Goal: Task Accomplishment & Management: Manage account settings

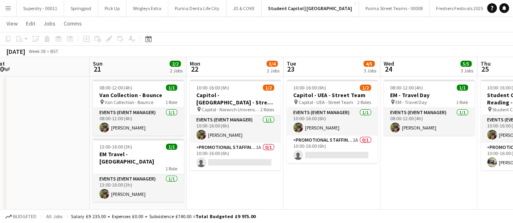
scroll to position [0, 251]
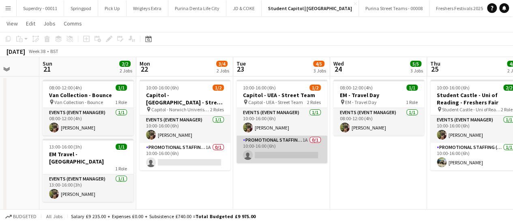
click at [301, 148] on app-card-role "Promotional Staffing (Brand Ambassadors) 1A 0/1 10:00-16:00 (6h) single-neutral…" at bounding box center [281, 150] width 91 height 28
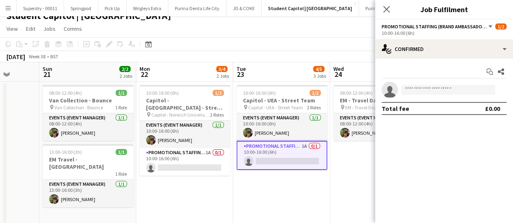
scroll to position [4, 0]
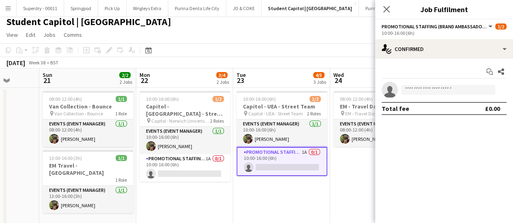
click at [315, 152] on app-card-role "Promotional Staffing (Brand Ambassadors) 1A 0/1 10:00-16:00 (6h) single-neutral…" at bounding box center [281, 161] width 91 height 29
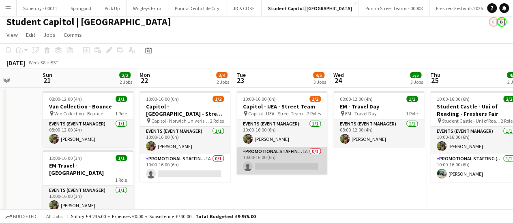
click at [274, 156] on app-card-role "Promotional Staffing (Brand Ambassadors) 1A 0/1 10:00-16:00 (6h) single-neutral…" at bounding box center [281, 161] width 91 height 28
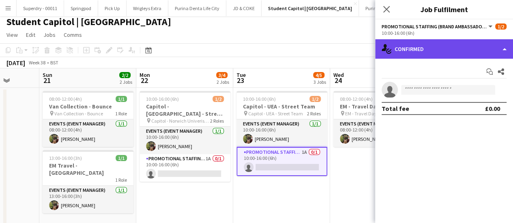
click at [503, 49] on div "single-neutral-actions-check-2 Confirmed" at bounding box center [444, 48] width 138 height 19
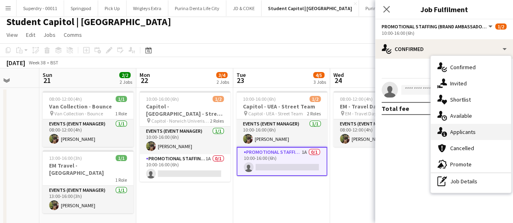
click at [464, 133] on span "Applicants" at bounding box center [463, 132] width 26 height 7
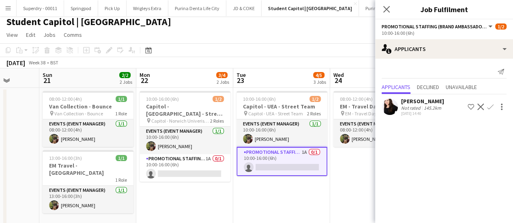
click at [491, 106] on app-icon "Confirm" at bounding box center [490, 107] width 6 height 6
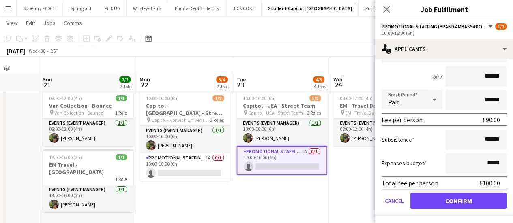
scroll to position [21, 0]
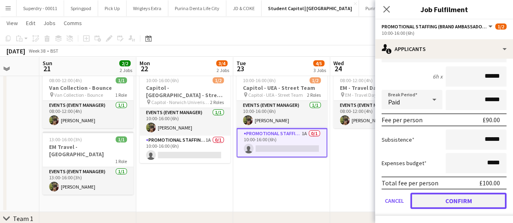
click at [474, 202] on button "Confirm" at bounding box center [458, 201] width 96 height 16
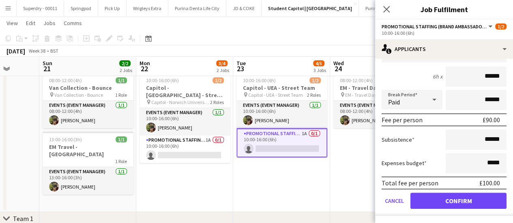
scroll to position [0, 0]
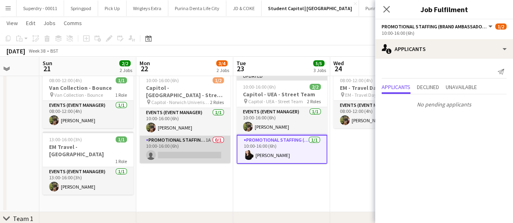
click at [217, 139] on app-card-role "Promotional Staffing (Brand Ambassadors) 1A 0/1 10:00-16:00 (6h) single-neutral…" at bounding box center [184, 150] width 91 height 28
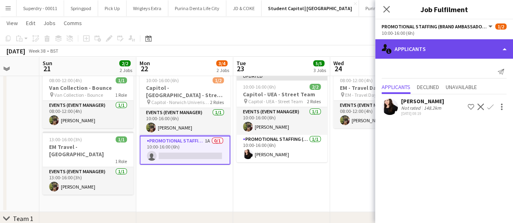
click at [502, 48] on div "single-neutral-actions-information Applicants" at bounding box center [444, 48] width 138 height 19
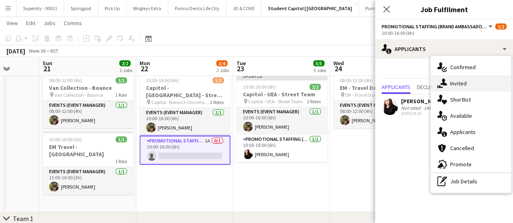
click at [486, 85] on div "single-neutral-actions-share-1 Invited" at bounding box center [471, 83] width 80 height 16
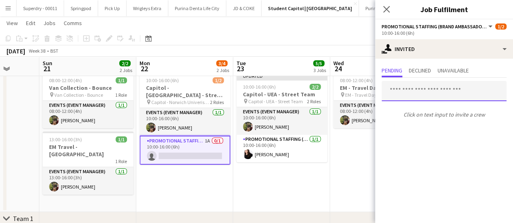
click at [426, 92] on input "text" at bounding box center [444, 91] width 125 height 20
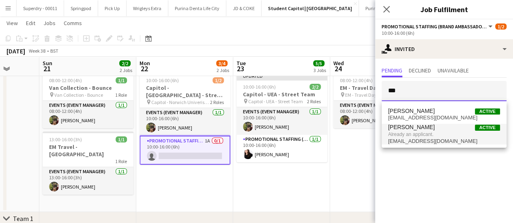
type input "***"
click at [432, 135] on span "Already an applicant." at bounding box center [444, 134] width 112 height 7
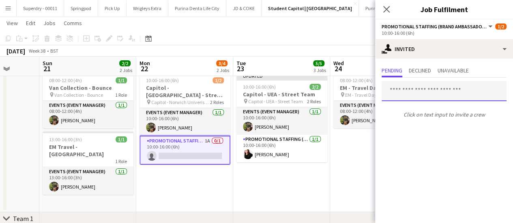
click at [450, 92] on input "text" at bounding box center [444, 91] width 125 height 20
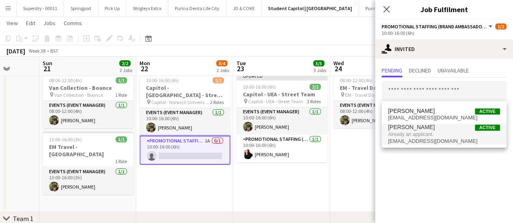
click at [431, 136] on span "Already an applicant." at bounding box center [444, 134] width 112 height 7
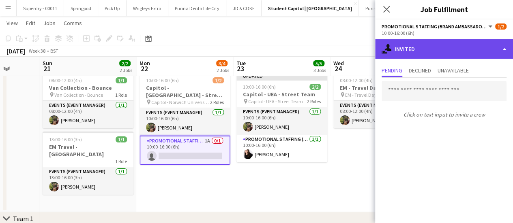
click at [505, 48] on div "single-neutral-actions-share-1 Invited" at bounding box center [444, 48] width 138 height 19
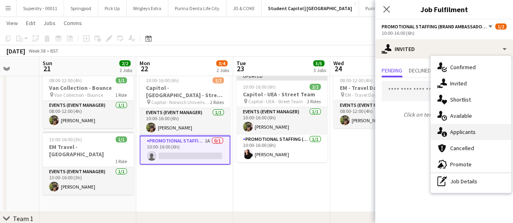
click at [476, 133] on div "single-neutral-actions-information Applicants" at bounding box center [471, 132] width 80 height 16
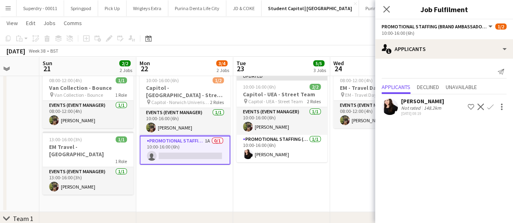
click at [491, 106] on app-icon "Confirm" at bounding box center [490, 107] width 6 height 6
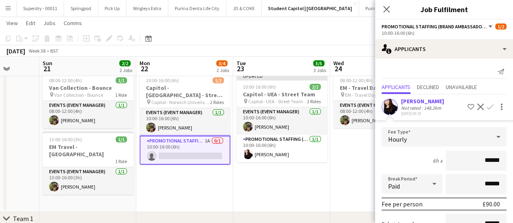
scroll to position [84, 0]
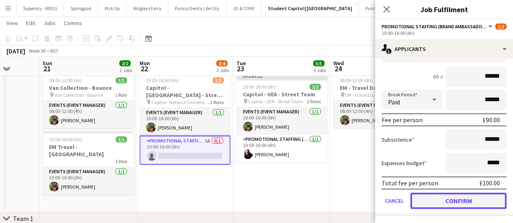
click at [474, 198] on button "Confirm" at bounding box center [458, 201] width 96 height 16
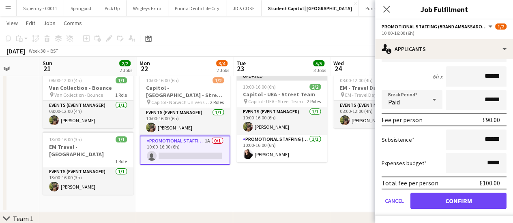
scroll to position [0, 0]
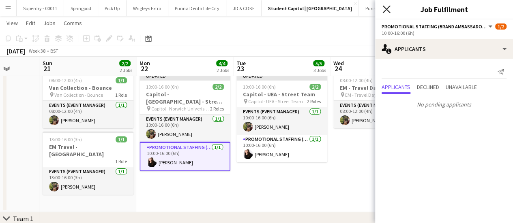
click at [389, 11] on icon "Close pop-in" at bounding box center [386, 9] width 8 height 8
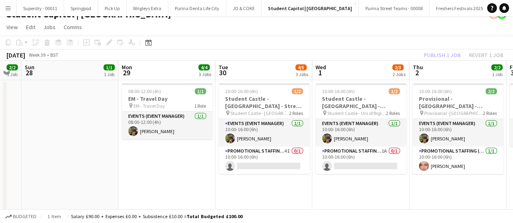
scroll to position [11, 0]
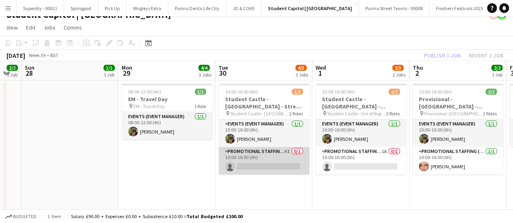
click at [298, 151] on app-card-role "Promotional Staffing (Brand Ambassadors) 4I 0/1 10:00-16:00 (6h) single-neutral…" at bounding box center [264, 161] width 91 height 28
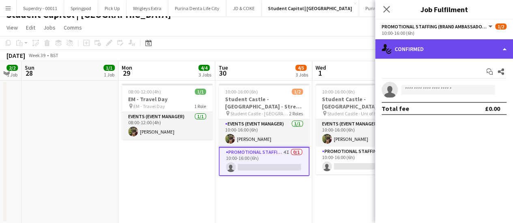
click at [485, 51] on div "single-neutral-actions-check-2 Confirmed" at bounding box center [444, 48] width 138 height 19
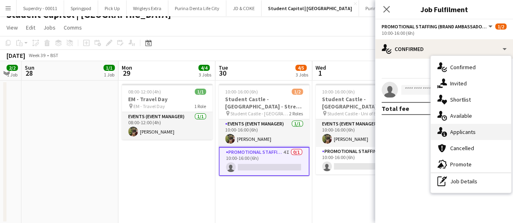
click at [466, 132] on span "Applicants" at bounding box center [463, 132] width 26 height 7
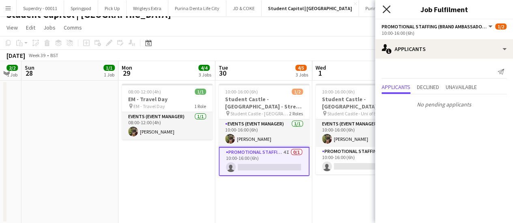
click at [388, 11] on icon at bounding box center [386, 9] width 8 height 8
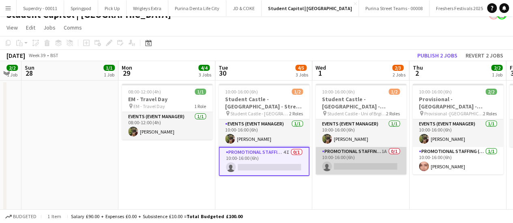
click at [388, 151] on app-card-role "Promotional Staffing (Brand Ambassadors) 1A 0/1 10:00-16:00 (6h) single-neutral…" at bounding box center [360, 161] width 91 height 28
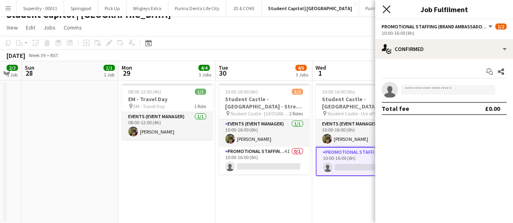
click at [387, 10] on icon at bounding box center [386, 9] width 8 height 8
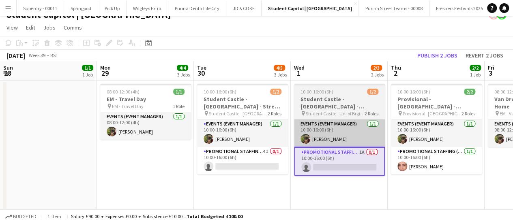
scroll to position [0, 193]
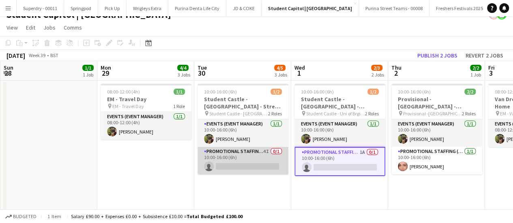
click at [277, 150] on app-card-role "Promotional Staffing (Brand Ambassadors) 4I 0/1 10:00-16:00 (6h) single-neutral…" at bounding box center [242, 161] width 91 height 28
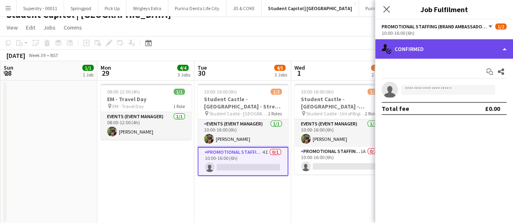
click at [502, 54] on div "single-neutral-actions-check-2 Confirmed" at bounding box center [444, 48] width 138 height 19
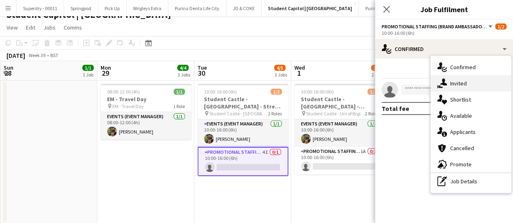
click at [478, 84] on div "single-neutral-actions-share-1 Invited" at bounding box center [471, 83] width 80 height 16
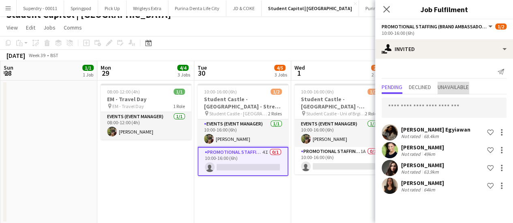
click at [456, 90] on span "Unavailable" at bounding box center [453, 87] width 31 height 6
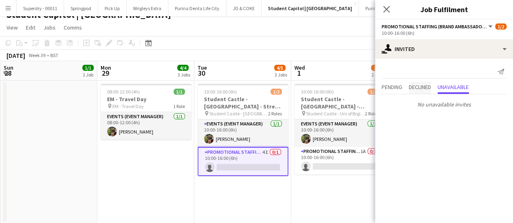
click at [429, 86] on span "Declined" at bounding box center [420, 87] width 22 height 6
click at [397, 87] on span "Pending" at bounding box center [392, 87] width 21 height 6
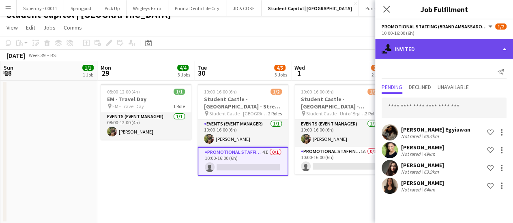
click at [504, 50] on div "single-neutral-actions-share-1 Invited" at bounding box center [444, 48] width 138 height 19
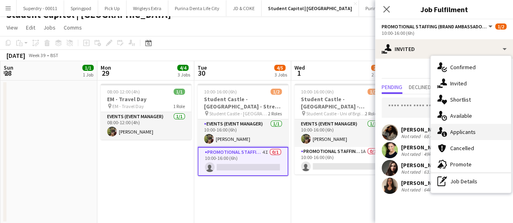
click at [480, 133] on div "single-neutral-actions-information Applicants" at bounding box center [471, 132] width 80 height 16
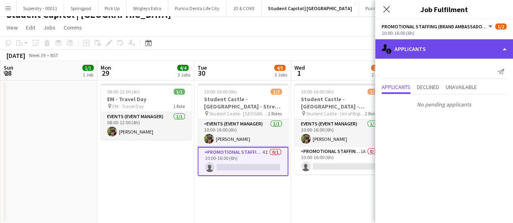
click at [452, 47] on div "single-neutral-actions-information Applicants" at bounding box center [444, 48] width 138 height 19
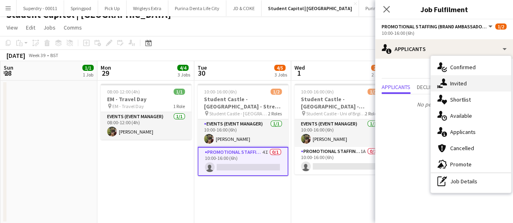
click at [470, 85] on div "single-neutral-actions-share-1 Invited" at bounding box center [471, 83] width 80 height 16
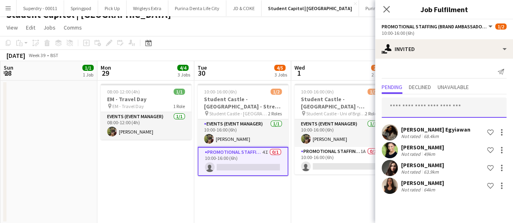
click at [428, 108] on input "text" at bounding box center [444, 108] width 125 height 20
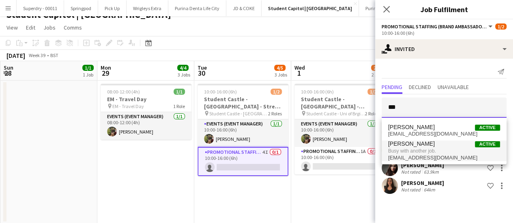
type input "***"
click at [451, 151] on span "Busy with another job." at bounding box center [444, 151] width 112 height 7
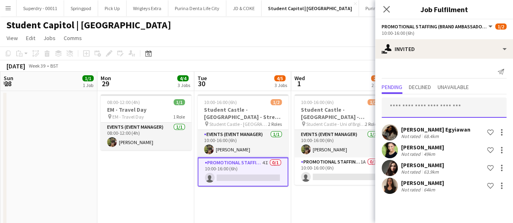
scroll to position [0, 0]
click at [388, 11] on icon "Close pop-in" at bounding box center [386, 9] width 8 height 8
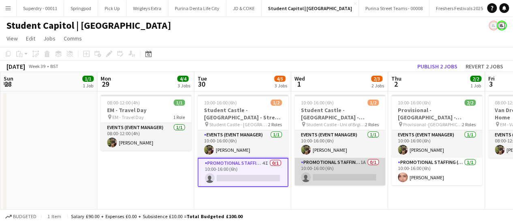
click at [358, 178] on app-card-role "Promotional Staffing (Brand Ambassadors) 1A 0/1 10:00-16:00 (6h) single-neutral…" at bounding box center [339, 172] width 91 height 28
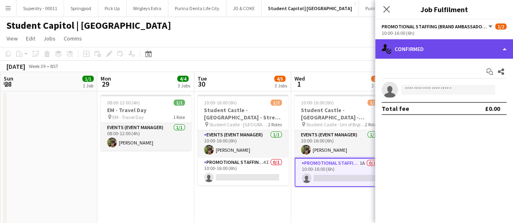
click at [502, 47] on div "single-neutral-actions-check-2 Confirmed" at bounding box center [444, 48] width 138 height 19
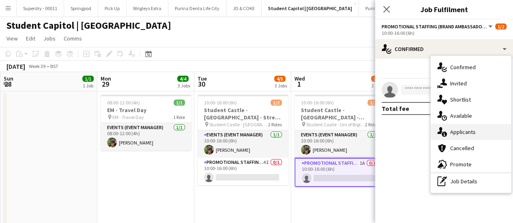
click at [454, 127] on div "single-neutral-actions-information Applicants" at bounding box center [471, 132] width 80 height 16
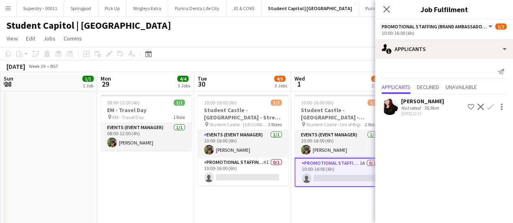
click at [491, 107] on app-icon "Confirm" at bounding box center [490, 107] width 6 height 6
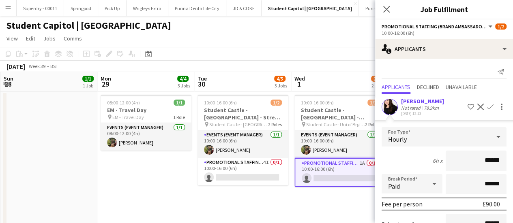
click at [487, 108] on app-icon "Confirm" at bounding box center [490, 107] width 6 height 6
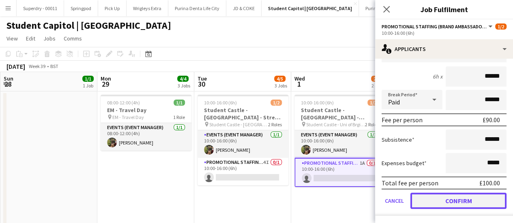
click at [480, 202] on button "Confirm" at bounding box center [458, 201] width 96 height 16
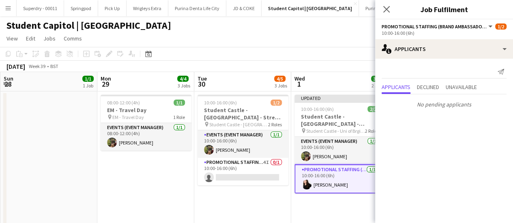
scroll to position [0, 0]
click at [388, 10] on icon "Close pop-in" at bounding box center [386, 9] width 8 height 8
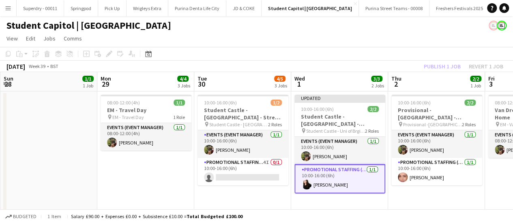
click at [410, 39] on app-page-menu "View Day view expanded Day view collapsed Month view Date picker Jump to today …" at bounding box center [256, 39] width 513 height 15
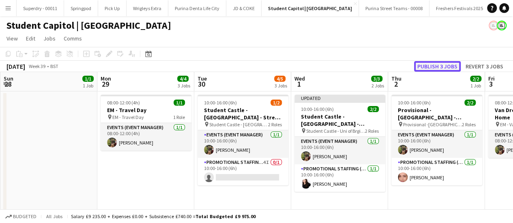
click at [443, 66] on button "Publish 3 jobs" at bounding box center [437, 66] width 47 height 11
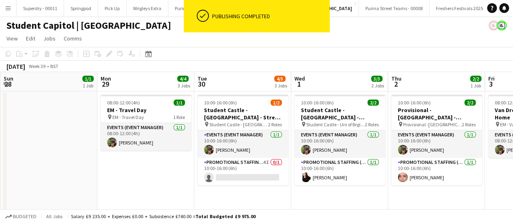
click at [355, 50] on app-toolbar "Copy Paste Paste Ctrl+V Paste with crew Ctrl+Shift+V Paste linked Job Delete Gr…" at bounding box center [256, 54] width 513 height 14
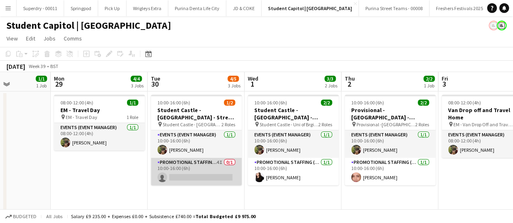
click at [222, 173] on app-card-role "Promotional Staffing (Brand Ambassadors) 4I 0/1 10:00-16:00 (6h) single-neutral…" at bounding box center [196, 172] width 91 height 28
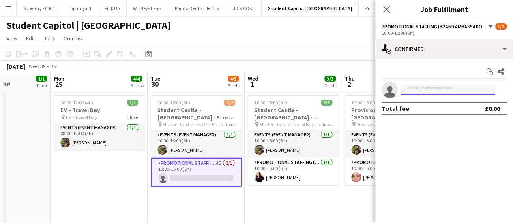
click at [425, 91] on input at bounding box center [448, 90] width 94 height 10
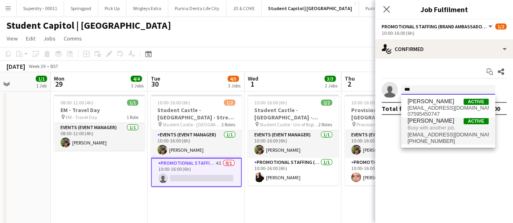
type input "***"
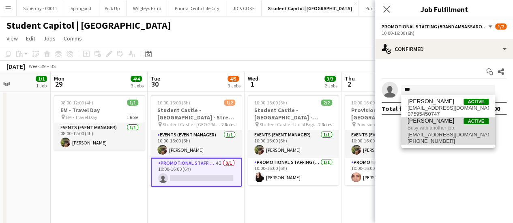
click at [460, 135] on span "[EMAIL_ADDRESS][DOMAIN_NAME]" at bounding box center [447, 135] width 81 height 6
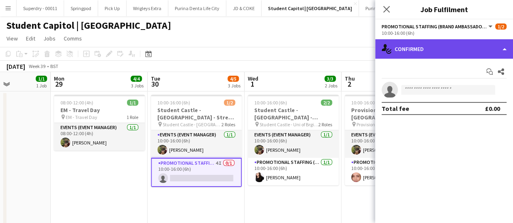
click at [503, 45] on div "single-neutral-actions-check-2 Confirmed" at bounding box center [444, 48] width 138 height 19
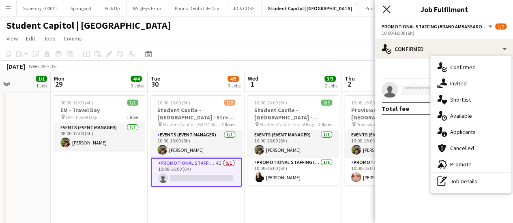
click at [387, 10] on icon at bounding box center [386, 9] width 8 height 8
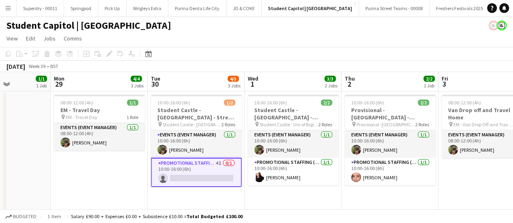
click at [328, 48] on app-toolbar "Copy Paste Paste Ctrl+V Paste with crew Ctrl+Shift+V Paste linked Job Delete Gr…" at bounding box center [256, 54] width 513 height 14
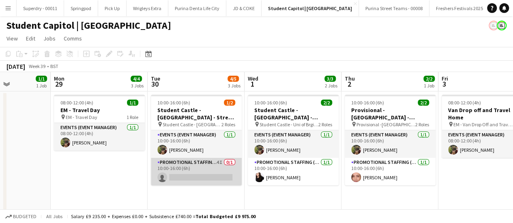
click at [233, 162] on app-card-role "Promotional Staffing (Brand Ambassadors) 4I 0/1 10:00-16:00 (6h) single-neutral…" at bounding box center [196, 172] width 91 height 28
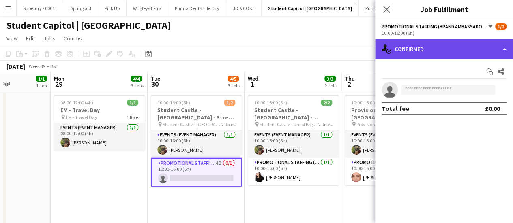
click at [487, 48] on div "single-neutral-actions-check-2 Confirmed" at bounding box center [444, 48] width 138 height 19
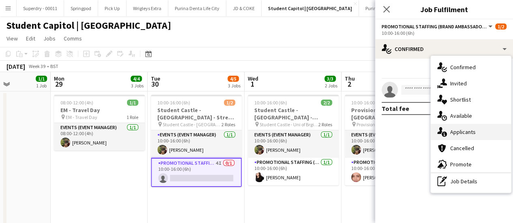
click at [472, 129] on span "Applicants" at bounding box center [463, 132] width 26 height 7
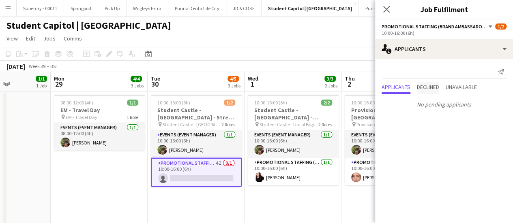
click at [438, 86] on span "Declined" at bounding box center [428, 87] width 22 height 6
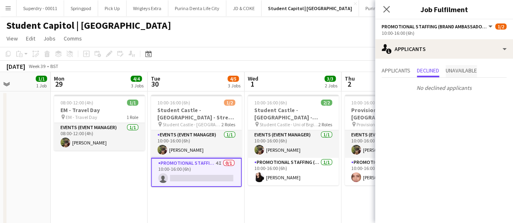
click at [469, 76] on span "Unavailable" at bounding box center [461, 71] width 31 height 12
click at [387, 10] on icon at bounding box center [386, 9] width 8 height 8
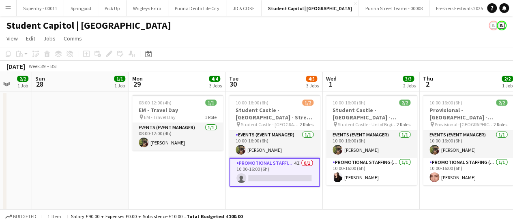
click at [267, 49] on app-toolbar "Copy Paste Paste Ctrl+V Paste with crew Ctrl+Shift+V Paste linked Job Delete Gr…" at bounding box center [256, 54] width 513 height 14
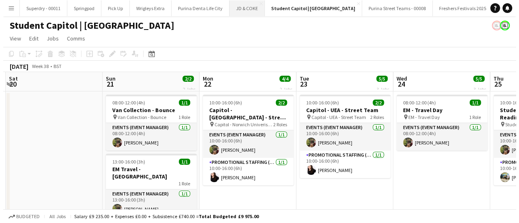
scroll to position [0, 187]
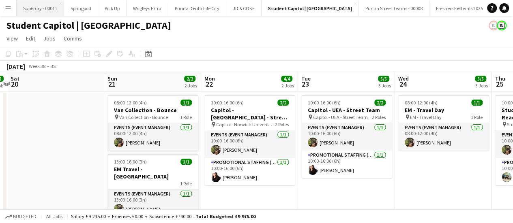
click at [41, 6] on button "Superdry - 00011 Close" at bounding box center [40, 8] width 47 height 16
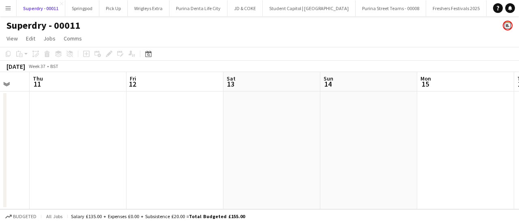
scroll to position [0, 240]
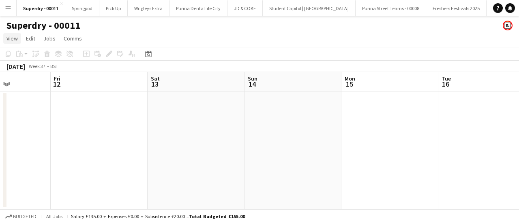
drag, startPoint x: 43, startPoint y: 10, endPoint x: 11, endPoint y: 38, distance: 42.8
click at [11, 38] on span "View" at bounding box center [11, 38] width 11 height 7
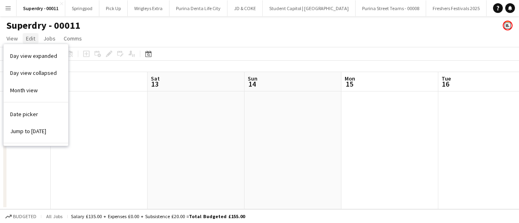
click at [32, 39] on span "Edit" at bounding box center [30, 38] width 9 height 7
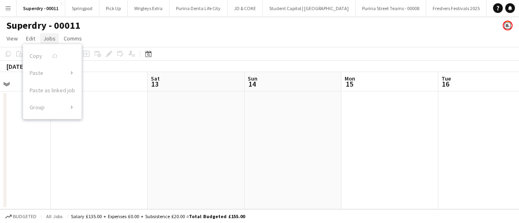
click at [49, 40] on span "Jobs" at bounding box center [49, 38] width 12 height 7
click at [71, 41] on span "Comms" at bounding box center [73, 38] width 18 height 7
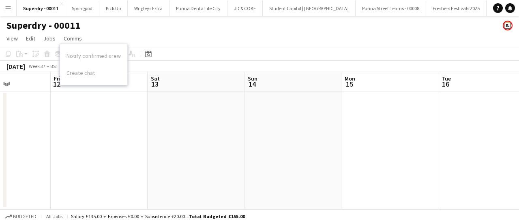
click at [188, 37] on app-page-menu "View Day view expanded Day view collapsed Month view Date picker Jump to today …" at bounding box center [259, 39] width 519 height 15
click at [62, 4] on app-icon "Close" at bounding box center [61, 3] width 3 height 3
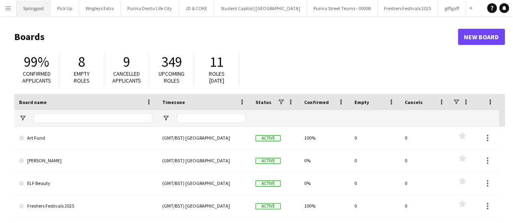
click at [40, 7] on button "Springpod Close" at bounding box center [34, 8] width 34 height 16
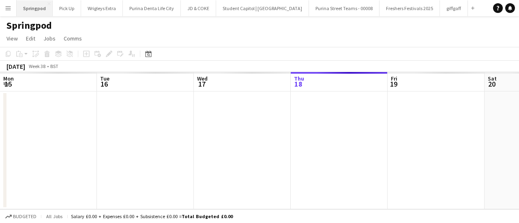
scroll to position [0, 194]
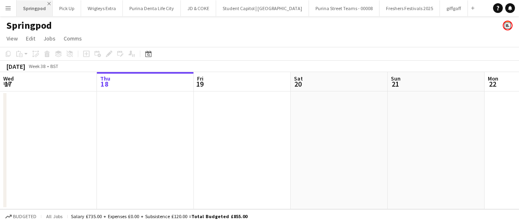
click at [48, 3] on app-icon "Close" at bounding box center [48, 3] width 3 height 3
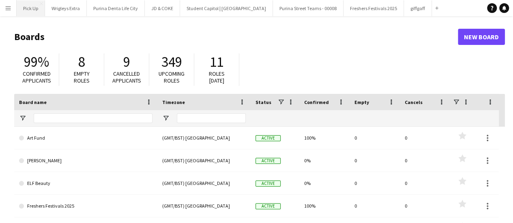
click at [32, 8] on button "Pick Up Close" at bounding box center [31, 8] width 28 height 16
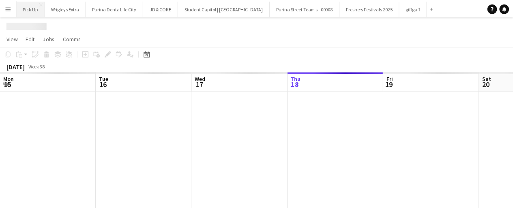
scroll to position [0, 194]
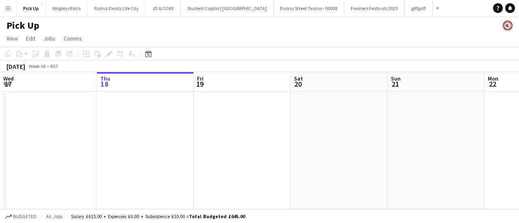
click at [122, 27] on div "Pick Up" at bounding box center [259, 23] width 519 height 15
click at [3, 7] on button "Menu" at bounding box center [8, 8] width 16 height 16
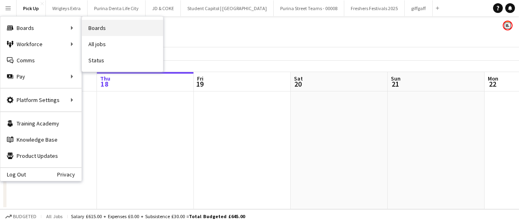
click at [115, 28] on link "Boards" at bounding box center [122, 28] width 81 height 16
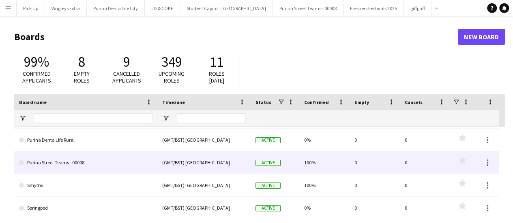
scroll to position [254, 0]
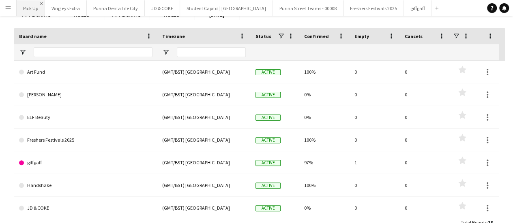
click at [41, 3] on app-icon "Close" at bounding box center [41, 3] width 3 height 3
click at [41, 7] on button "Wrigleys Extra Close" at bounding box center [38, 8] width 42 height 16
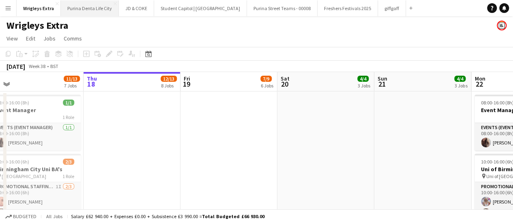
click at [94, 13] on button "Purina Denta Life City Close" at bounding box center [90, 8] width 58 height 16
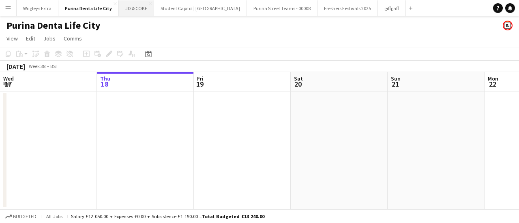
click at [137, 8] on button "JD & COKE Close" at bounding box center [136, 8] width 35 height 16
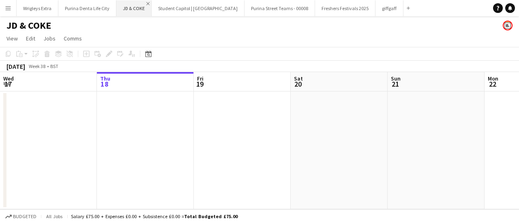
click at [146, 3] on app-icon "Close" at bounding box center [147, 3] width 3 height 3
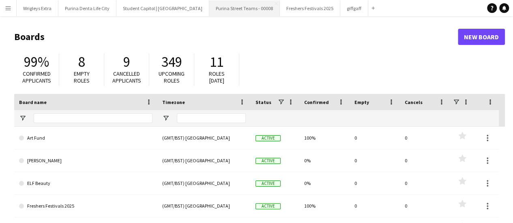
click at [247, 9] on button "Purina Street Teams - 00008 Close" at bounding box center [244, 8] width 71 height 16
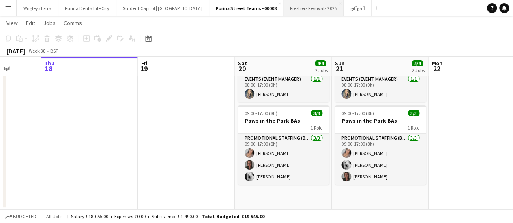
click at [308, 10] on button "Freshers Festivals 2025 Close" at bounding box center [313, 8] width 60 height 16
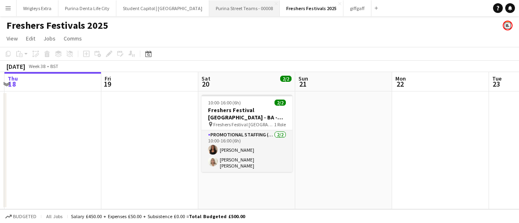
click at [253, 7] on button "Purina Street Teams - 00008 Close" at bounding box center [244, 8] width 71 height 16
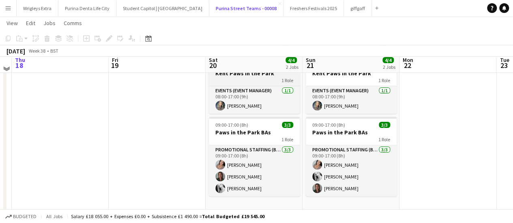
scroll to position [37, 0]
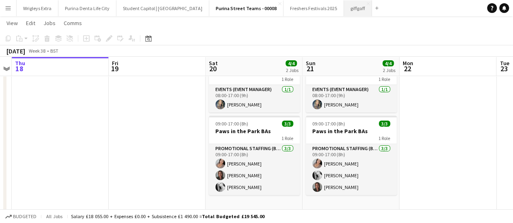
click at [344, 8] on button "giffgaff Close" at bounding box center [358, 8] width 28 height 16
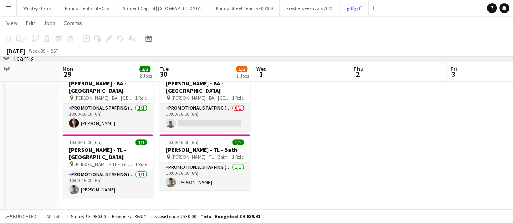
scroll to position [358, 0]
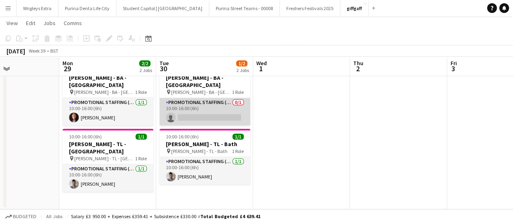
click at [239, 98] on app-card-role "Promotional Staffing (Brand Ambassadors) 0/1 10:00-16:00 (6h) single-neutral-ac…" at bounding box center [204, 112] width 91 height 28
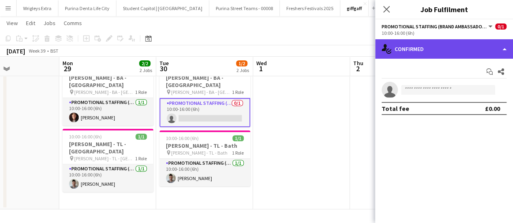
click at [470, 56] on div "single-neutral-actions-check-2 Confirmed" at bounding box center [444, 48] width 138 height 19
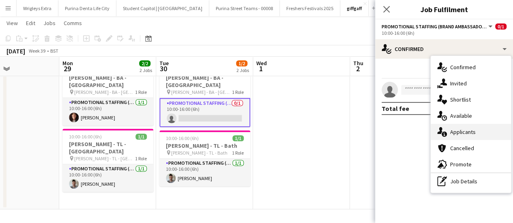
click at [473, 134] on span "Applicants" at bounding box center [463, 132] width 26 height 7
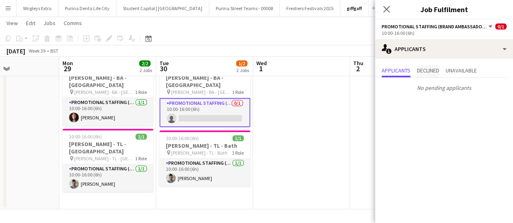
click at [436, 68] on span "Declined" at bounding box center [428, 71] width 22 height 6
click at [387, 11] on icon "Close pop-in" at bounding box center [386, 9] width 8 height 8
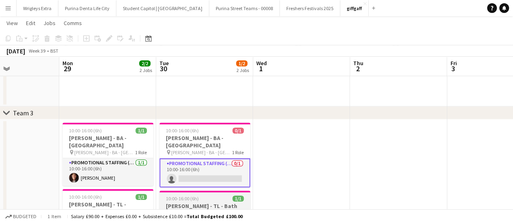
scroll to position [326, 0]
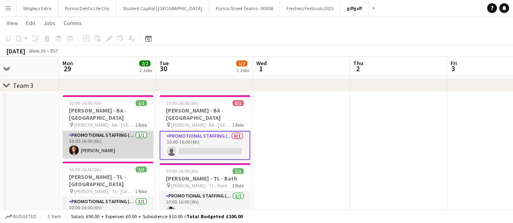
click at [141, 131] on app-card-role "Promotional Staffing (Brand Ambassadors) 1/1 10:00-16:00 (6h) Holly Fry" at bounding box center [107, 145] width 91 height 28
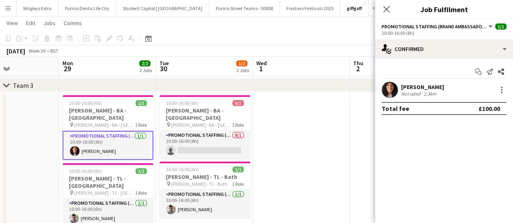
click at [119, 131] on app-card-role "Promotional Staffing (Brand Ambassadors) 1/1 10:00-16:00 (6h) Holly Fry" at bounding box center [107, 145] width 91 height 29
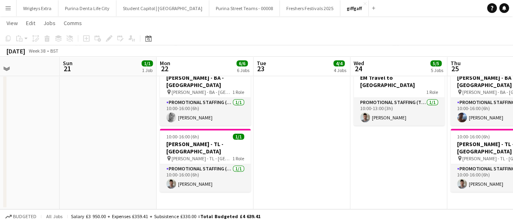
scroll to position [0, 227]
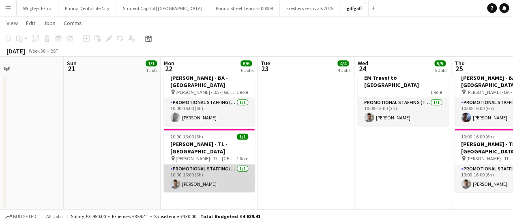
click at [244, 165] on app-card-role "Promotional Staffing (Team Leader) 1/1 10:00-16:00 (6h) Philip Blank" at bounding box center [209, 179] width 91 height 28
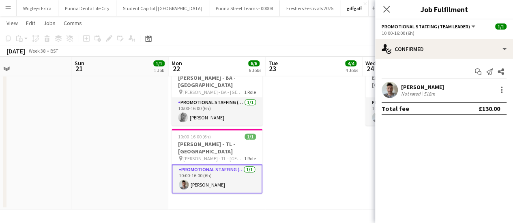
scroll to position [0, 317]
click at [388, 9] on icon "Close pop-in" at bounding box center [386, 9] width 8 height 8
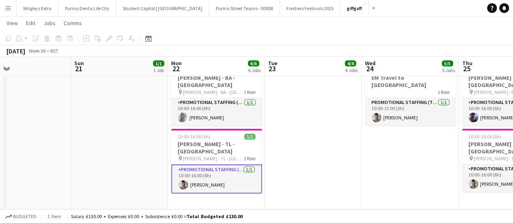
click at [328, 121] on app-date-cell at bounding box center [313, 134] width 97 height 150
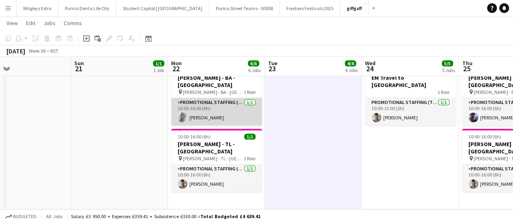
click at [244, 102] on app-card-role "Promotional Staffing (Brand Ambassadors) 1/1 10:00-16:00 (6h) Simon Mark" at bounding box center [216, 112] width 91 height 28
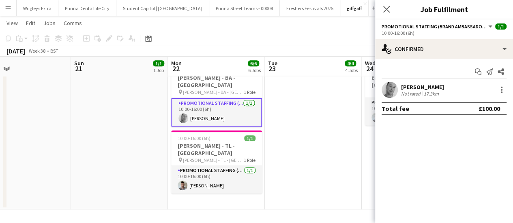
click at [296, 117] on app-date-cell at bounding box center [313, 134] width 97 height 150
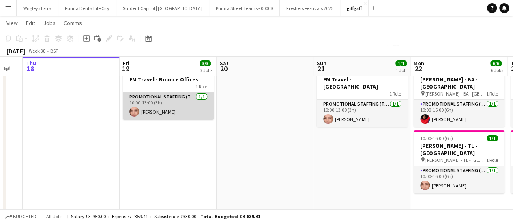
scroll to position [0, 167]
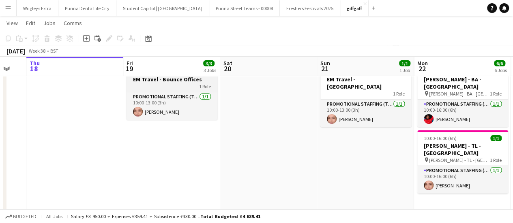
click at [178, 86] on div "1 Role" at bounding box center [172, 86] width 91 height 6
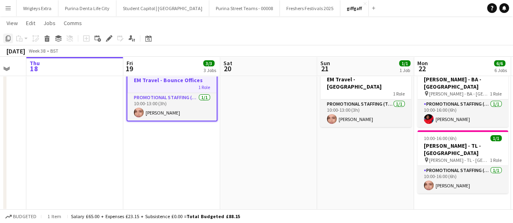
click at [7, 39] on icon at bounding box center [8, 39] width 5 height 6
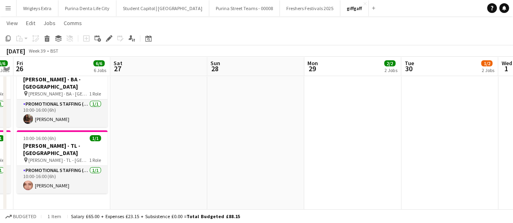
scroll to position [0, 380]
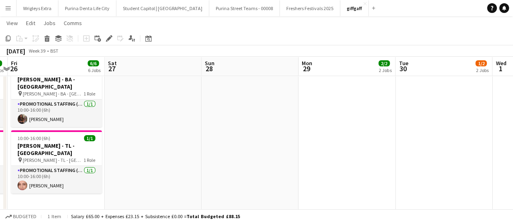
click at [335, 99] on app-date-cell at bounding box center [346, 136] width 97 height 150
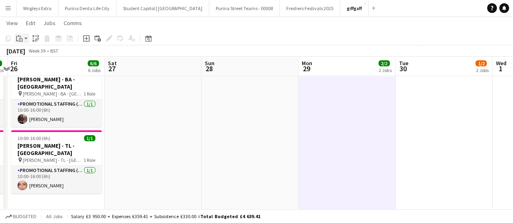
click at [24, 37] on app-action-btn "Paste" at bounding box center [22, 39] width 15 height 10
click at [46, 67] on link "Paste with crew Ctrl+Shift+V" at bounding box center [59, 67] width 76 height 7
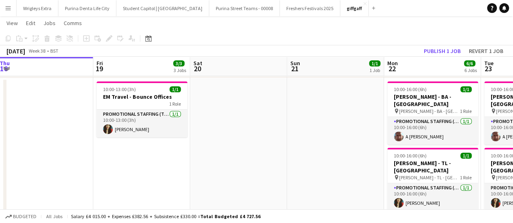
scroll to position [0, 197]
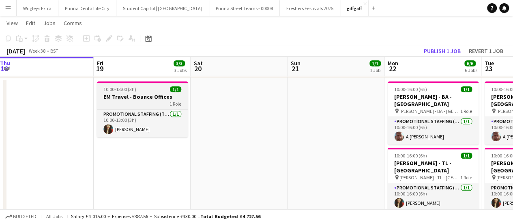
click at [161, 99] on h3 "EM Travel - Bounce Offices" at bounding box center [142, 96] width 91 height 7
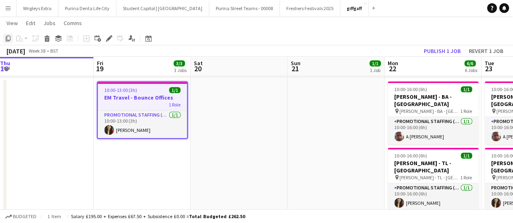
click at [9, 39] on icon "Copy" at bounding box center [8, 38] width 6 height 6
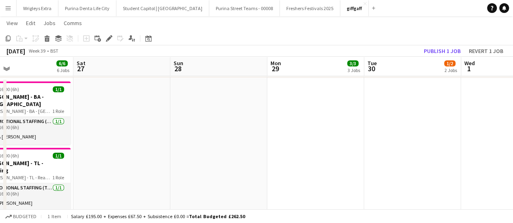
scroll to position [0, 218]
click at [347, 109] on app-date-cell at bounding box center [315, 153] width 97 height 150
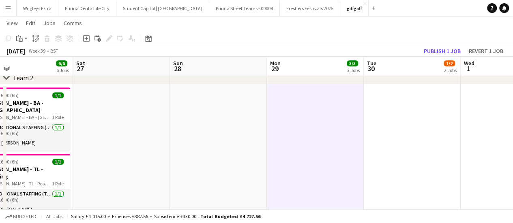
scroll to position [170, 0]
click at [26, 38] on app-action-btn "Paste" at bounding box center [22, 39] width 15 height 10
click at [52, 68] on link "Paste with crew Ctrl+Shift+V" at bounding box center [59, 67] width 76 height 7
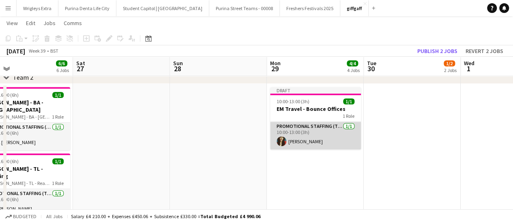
click at [309, 133] on app-card-role "Promotional Staffing (Team Leader) 1/1 10:00-13:00 (3h) Nathalie Archer" at bounding box center [315, 136] width 91 height 28
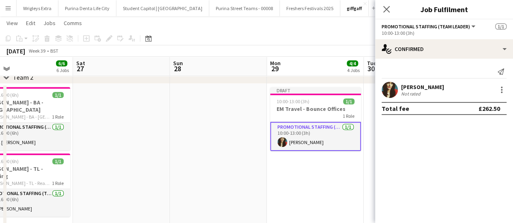
click at [432, 87] on div "Nathalie Archer" at bounding box center [422, 87] width 43 height 7
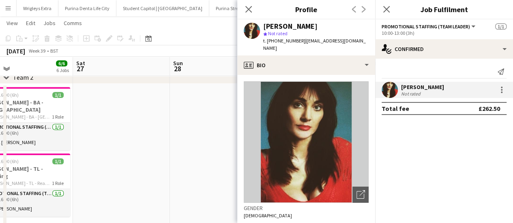
click at [416, 91] on div "Not rated" at bounding box center [411, 94] width 21 height 6
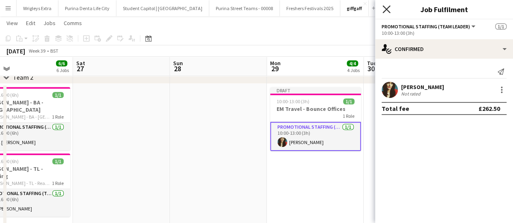
click at [386, 9] on icon at bounding box center [386, 9] width 8 height 8
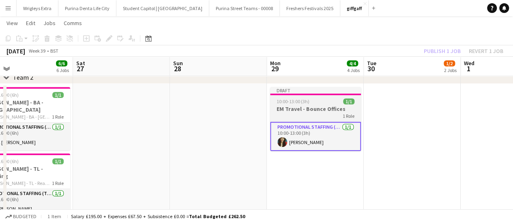
click at [333, 100] on div "10:00-13:00 (3h) 1/1" at bounding box center [315, 102] width 91 height 6
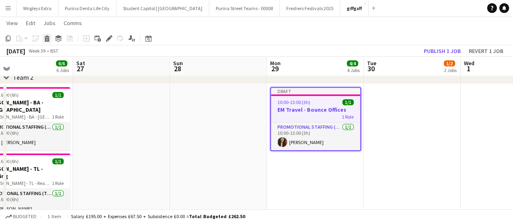
click at [47, 40] on icon at bounding box center [47, 40] width 4 height 4
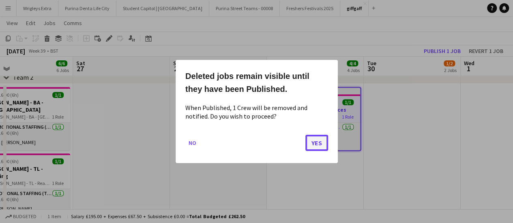
click at [315, 142] on button "Yes" at bounding box center [316, 143] width 23 height 16
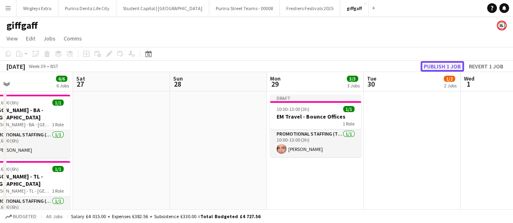
click at [449, 67] on button "Publish 1 job" at bounding box center [441, 66] width 43 height 11
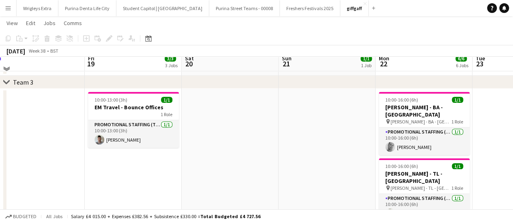
scroll to position [324, 0]
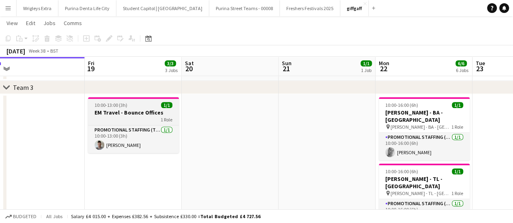
click at [148, 113] on h3 "EM Travel - Bounce Offices" at bounding box center [133, 112] width 91 height 7
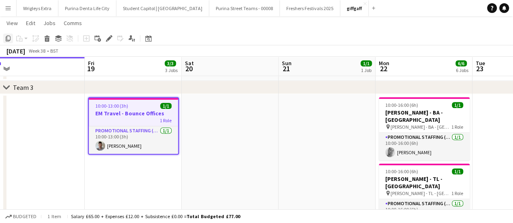
click at [9, 41] on icon at bounding box center [8, 39] width 5 height 6
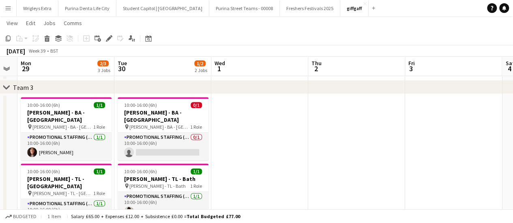
scroll to position [0, 281]
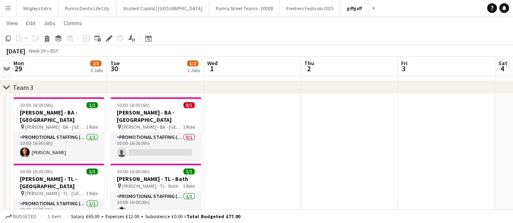
click at [245, 106] on app-date-cell at bounding box center [252, 169] width 97 height 150
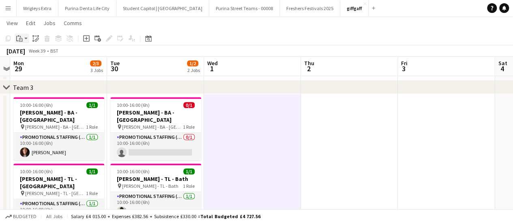
click at [23, 38] on div "Paste" at bounding box center [20, 39] width 10 height 10
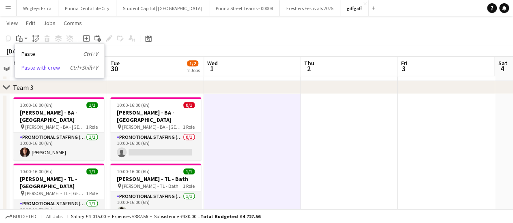
click at [51, 66] on link "Paste with crew Ctrl+Shift+V" at bounding box center [59, 67] width 76 height 7
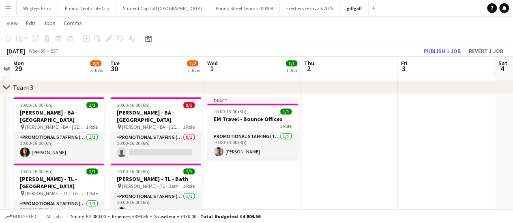
scroll to position [0, 277]
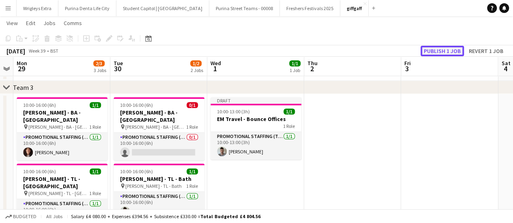
click at [441, 51] on button "Publish 1 job" at bounding box center [441, 51] width 43 height 11
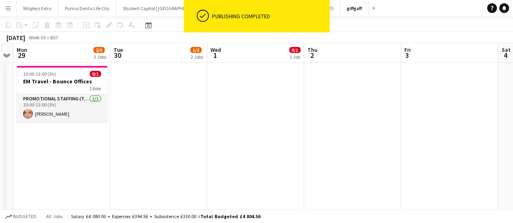
scroll to position [0, 0]
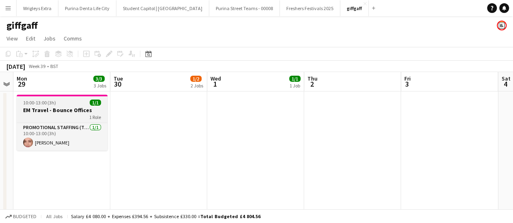
click at [65, 107] on h3 "EM Travel - Bounce Offices" at bounding box center [62, 110] width 91 height 7
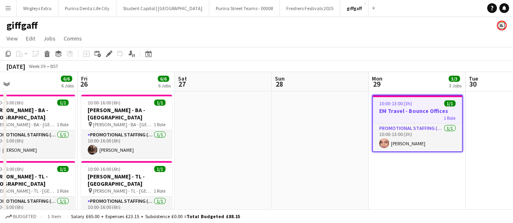
scroll to position [0, 212]
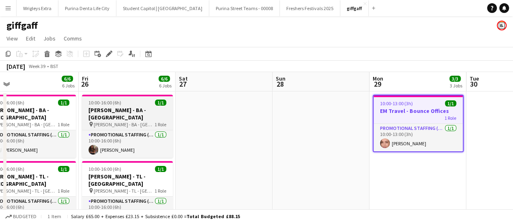
click at [125, 105] on div "10:00-16:00 (6h) 1/1" at bounding box center [127, 103] width 91 height 6
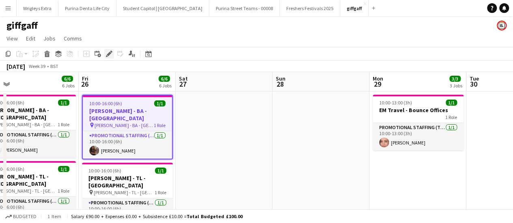
click at [109, 52] on icon "Edit" at bounding box center [109, 54] width 6 height 6
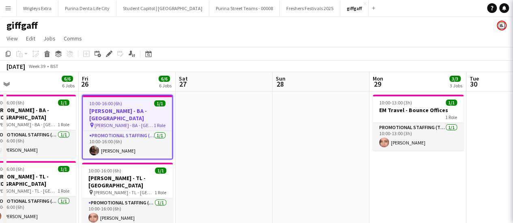
type input "**********"
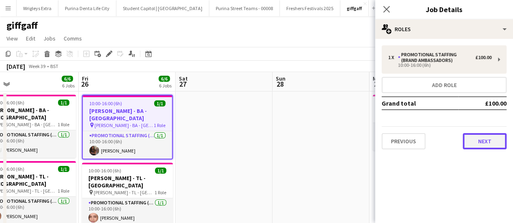
click at [485, 140] on button "Next" at bounding box center [485, 141] width 44 height 16
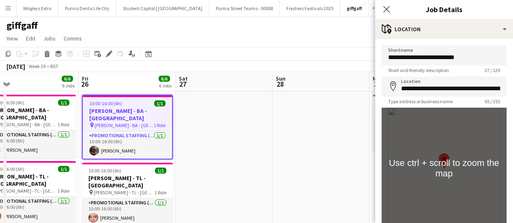
scroll to position [63, 0]
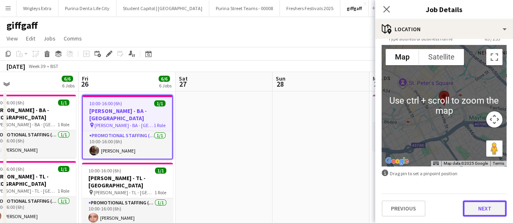
click at [483, 208] on button "Next" at bounding box center [485, 209] width 44 height 16
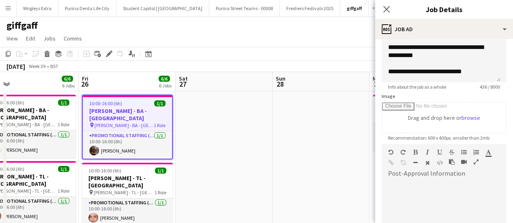
scroll to position [88, 0]
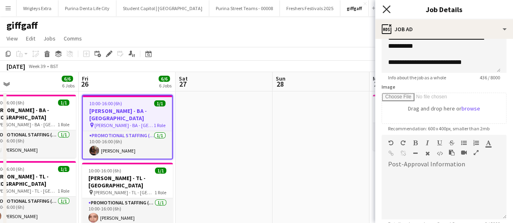
click at [384, 11] on icon at bounding box center [386, 9] width 8 height 8
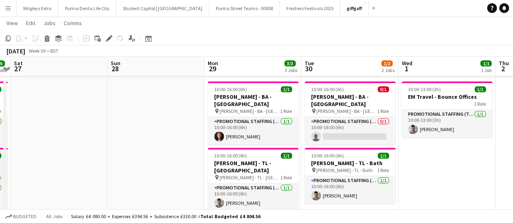
scroll to position [0, 378]
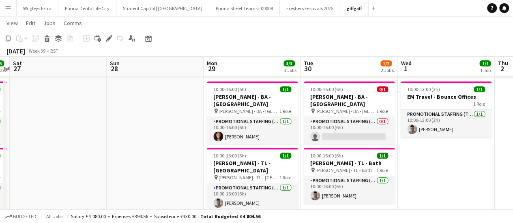
click at [346, 223] on div "Budgeted All jobs Salary £4 080.00 + Expenses £394.56 + Subsistence £330.00 = T…" at bounding box center [256, 217] width 513 height 14
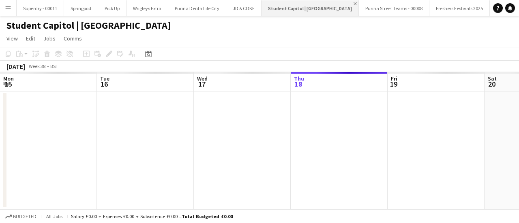
scroll to position [0, 194]
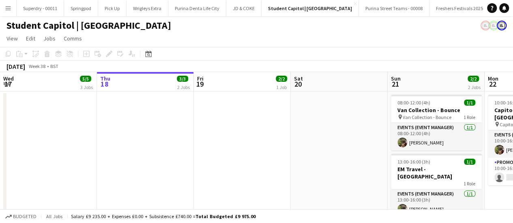
click at [12, 7] on button "Menu" at bounding box center [8, 8] width 16 height 16
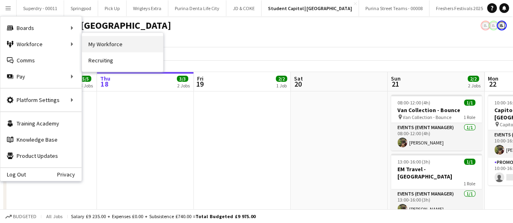
click at [117, 43] on link "My Workforce" at bounding box center [122, 44] width 81 height 16
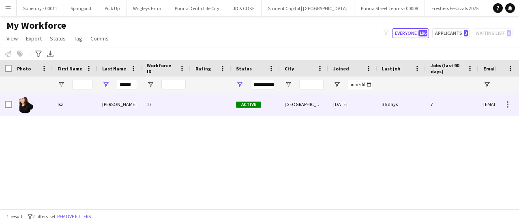
click at [122, 107] on div "[PERSON_NAME]" at bounding box center [119, 104] width 45 height 22
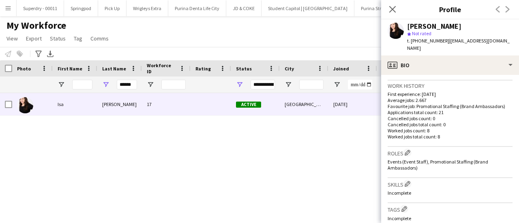
scroll to position [384, 0]
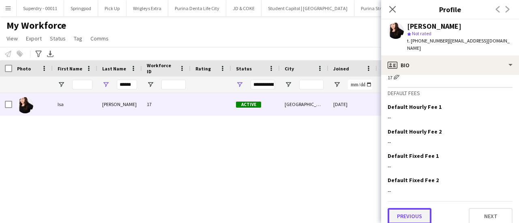
click at [409, 212] on button "Previous" at bounding box center [410, 216] width 44 height 16
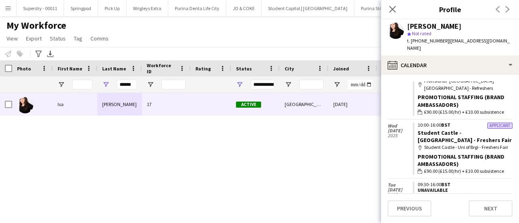
scroll to position [550, 0]
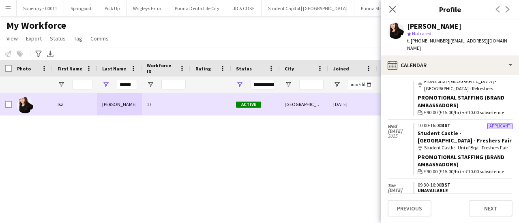
click at [86, 108] on div "Isa" at bounding box center [75, 104] width 45 height 22
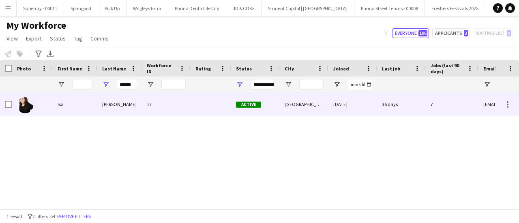
click at [73, 104] on div "Isa" at bounding box center [75, 104] width 45 height 22
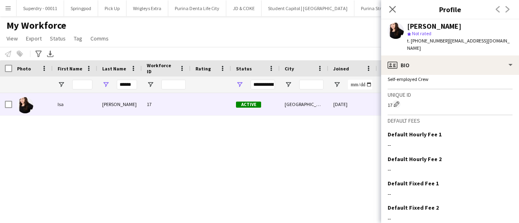
scroll to position [384, 0]
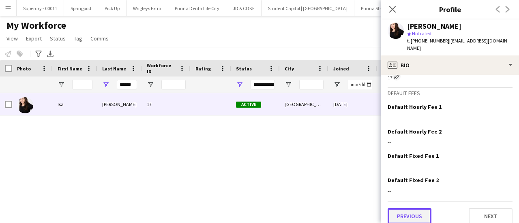
click at [412, 212] on button "Previous" at bounding box center [410, 216] width 44 height 16
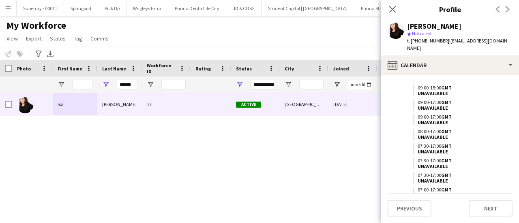
scroll to position [0, 0]
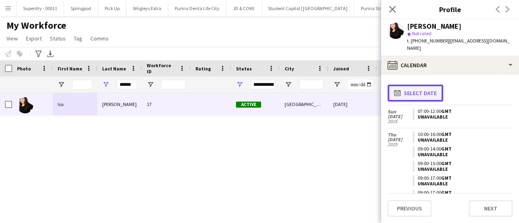
click at [435, 86] on button "calendar-full Select date" at bounding box center [416, 93] width 56 height 17
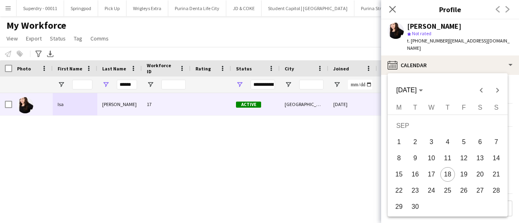
click at [400, 188] on span "22" at bounding box center [399, 191] width 15 height 15
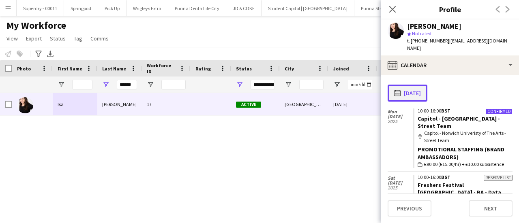
click at [417, 86] on button "calendar-full [DATE]" at bounding box center [408, 93] width 40 height 17
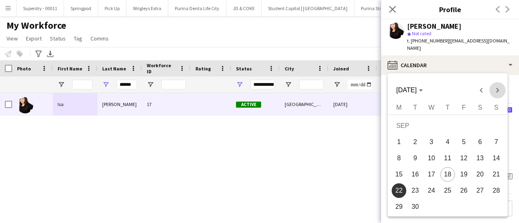
click at [498, 91] on span "Next month" at bounding box center [497, 90] width 16 height 16
click at [464, 210] on span "31" at bounding box center [464, 207] width 15 height 15
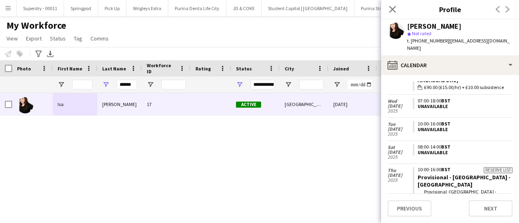
scroll to position [122, 0]
click at [395, 11] on icon at bounding box center [392, 9] width 8 height 8
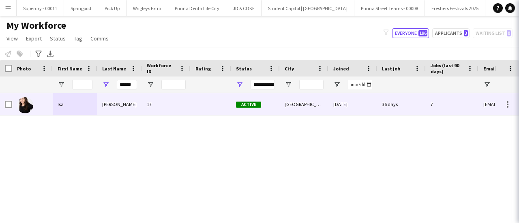
scroll to position [120, 0]
